Goal: Information Seeking & Learning: Stay updated

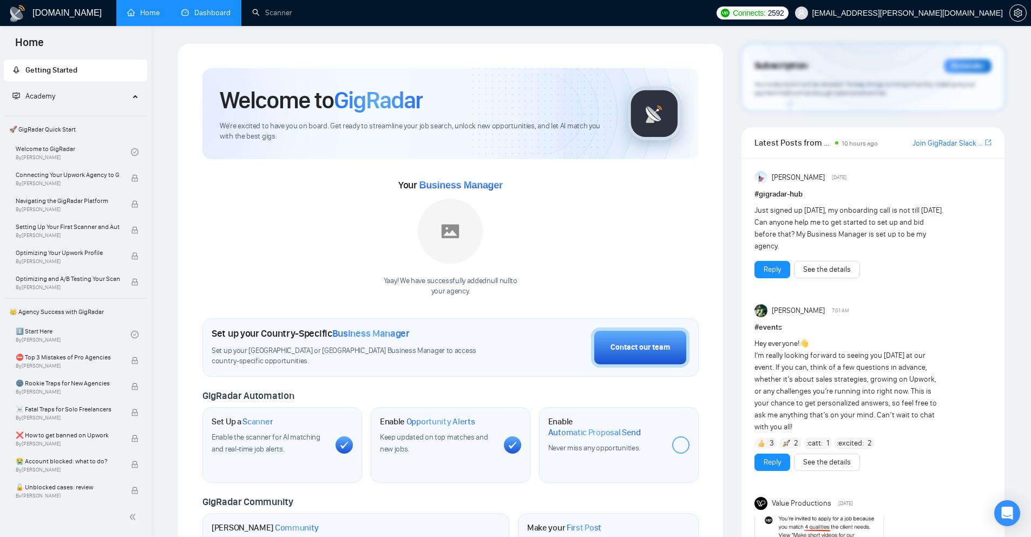
click at [221, 17] on link "Dashboard" at bounding box center [205, 12] width 49 height 9
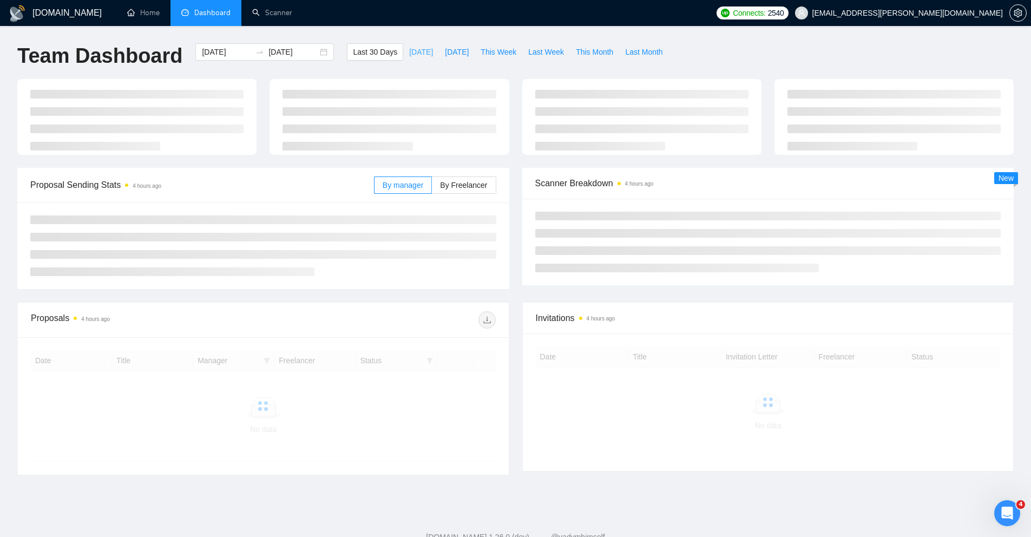
click at [410, 49] on span "[DATE]" at bounding box center [421, 52] width 24 height 12
type input "[DATE]"
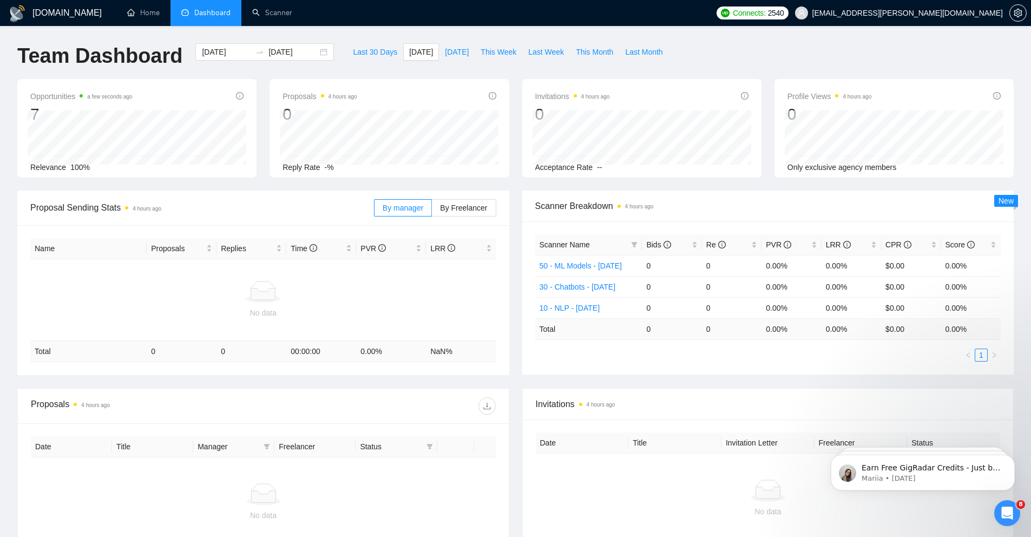
click at [158, 186] on div "Opportunities a few seconds ago 7 2025-09-04 Relevant 7 Relevance 100% Proposal…" at bounding box center [515, 134] width 1009 height 111
drag, startPoint x: 456, startPoint y: 202, endPoint x: 445, endPoint y: 206, distance: 11.3
click at [456, 203] on span "By Freelancer" at bounding box center [463, 207] width 47 height 9
click at [432, 211] on input "By Freelancer" at bounding box center [432, 211] width 0 height 0
click at [397, 211] on span "By manager" at bounding box center [403, 207] width 41 height 9
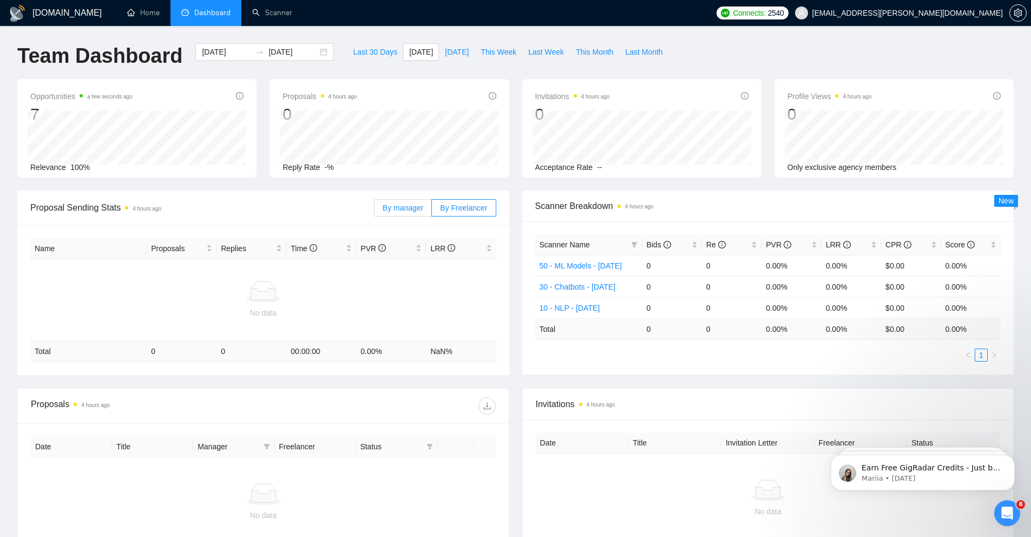
click at [375, 211] on input "By manager" at bounding box center [375, 211] width 0 height 0
click at [429, 77] on div "Last 30 Days Today Yesterday This Week Last Week This Month Last Month" at bounding box center [507, 61] width 334 height 36
